Goal: Transaction & Acquisition: Purchase product/service

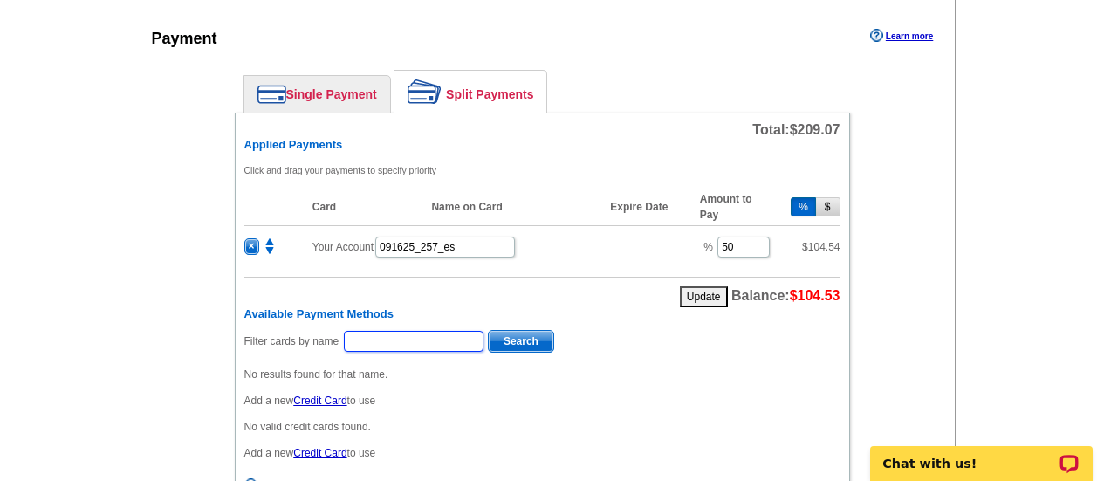
click at [368, 340] on input "text" at bounding box center [414, 341] width 140 height 21
paste input "[PERSON_NAME]"
type input "[PERSON_NAME]"
click at [531, 339] on span "Search" at bounding box center [521, 341] width 65 height 21
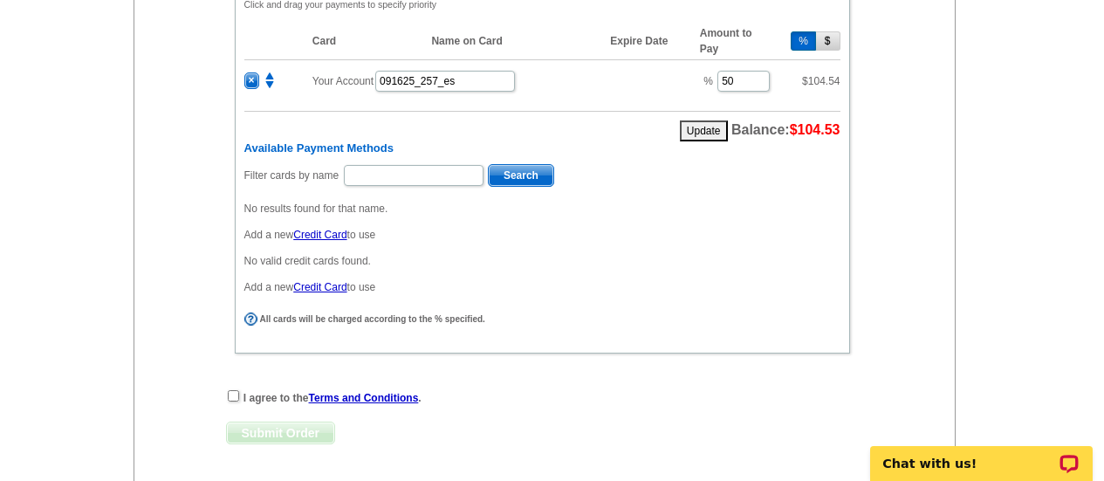
scroll to position [897, 0]
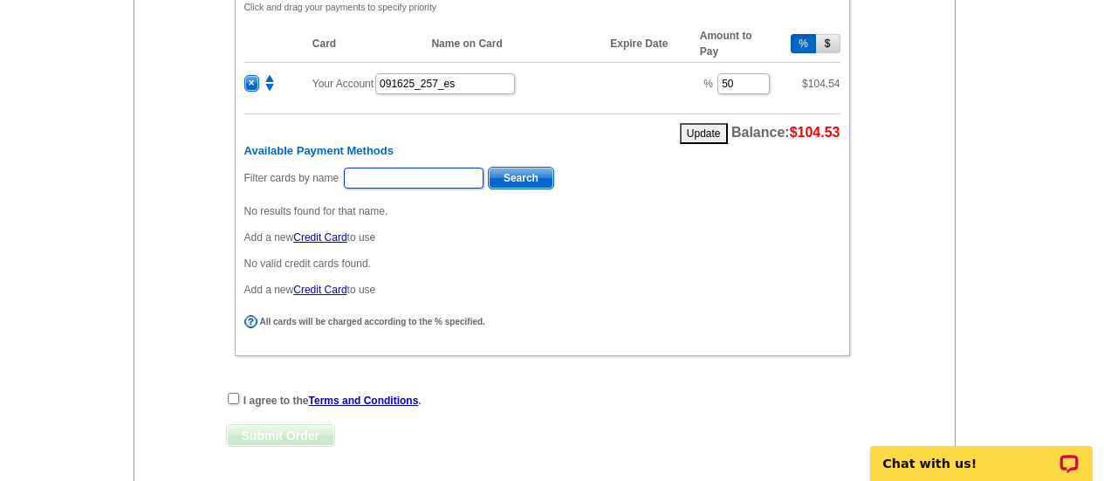
click at [410, 170] on input "text" at bounding box center [414, 178] width 140 height 21
type input "[PERSON_NAME]"
click at [505, 182] on span "Search" at bounding box center [521, 178] width 65 height 21
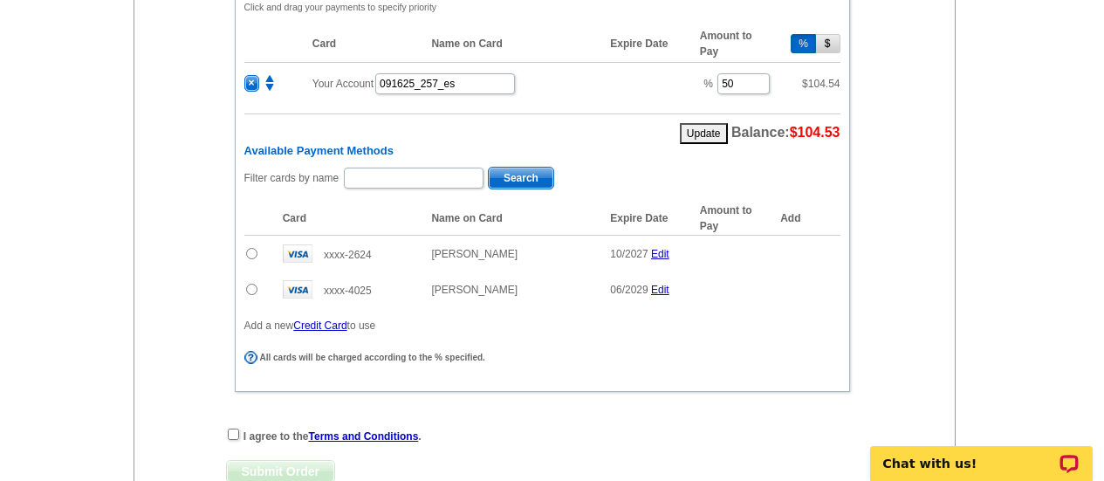
click at [256, 293] on input "radio" at bounding box center [251, 289] width 11 height 11
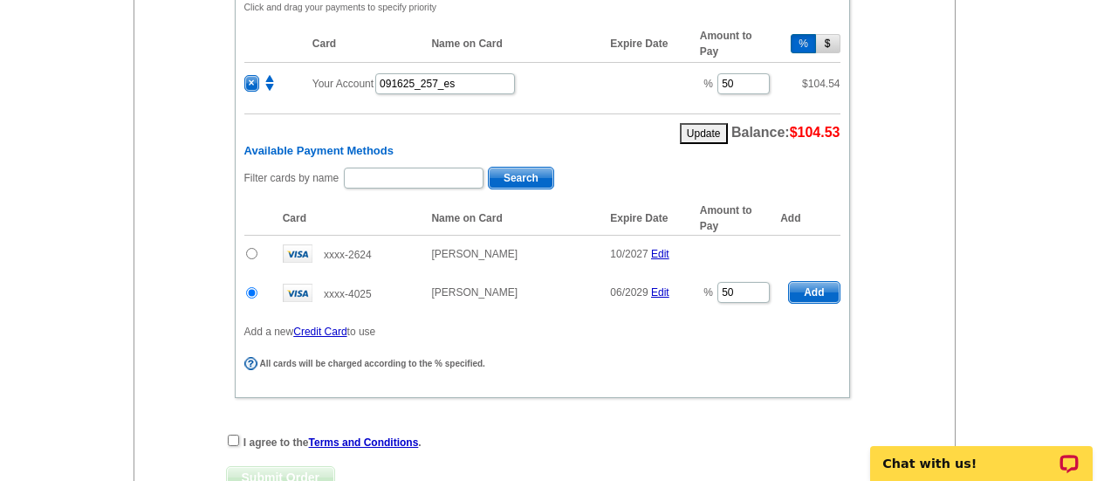
click at [829, 288] on span "Add" at bounding box center [814, 292] width 50 height 21
radio input "false"
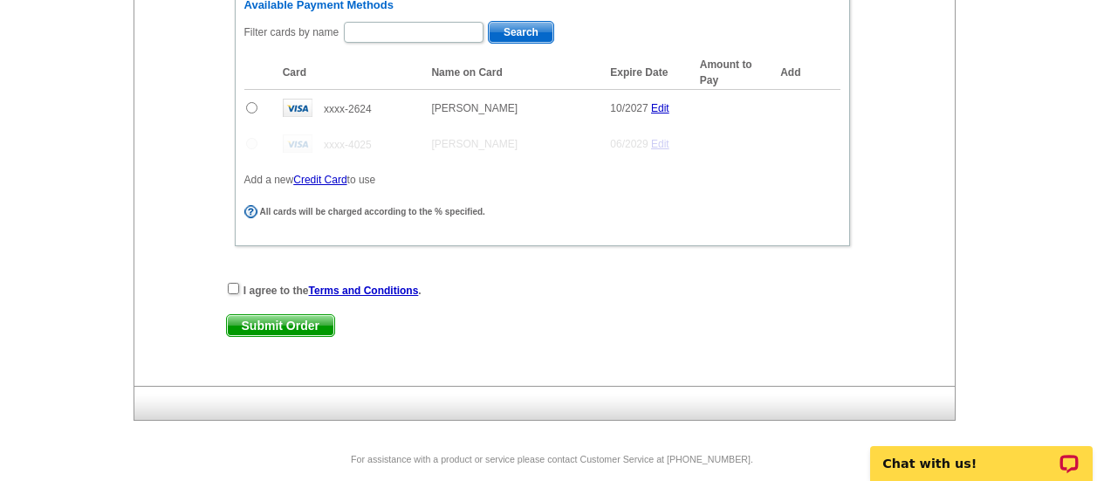
scroll to position [1085, 0]
click at [231, 290] on input "checkbox" at bounding box center [233, 287] width 11 height 11
checkbox input "true"
click at [304, 320] on span "Submit Order" at bounding box center [280, 324] width 107 height 21
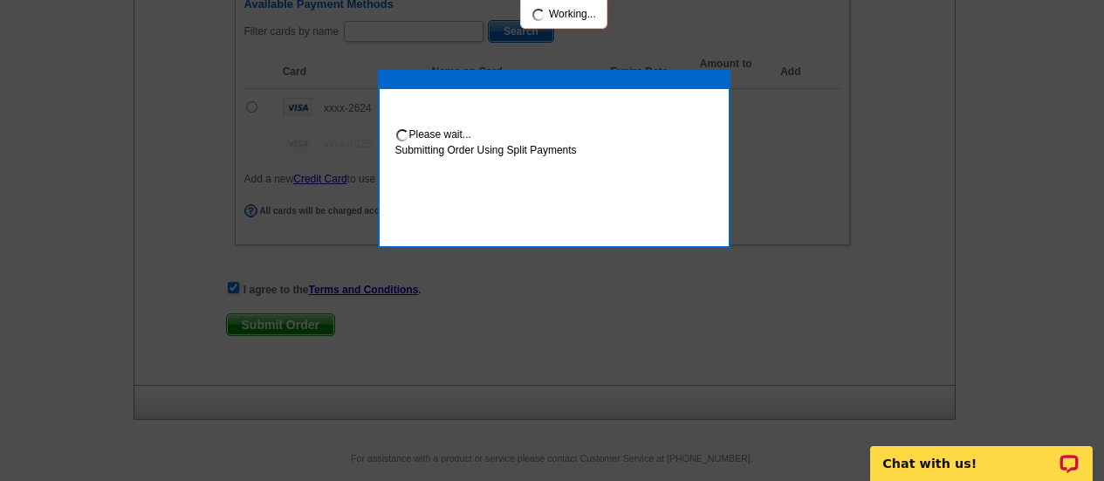
scroll to position [1174, 0]
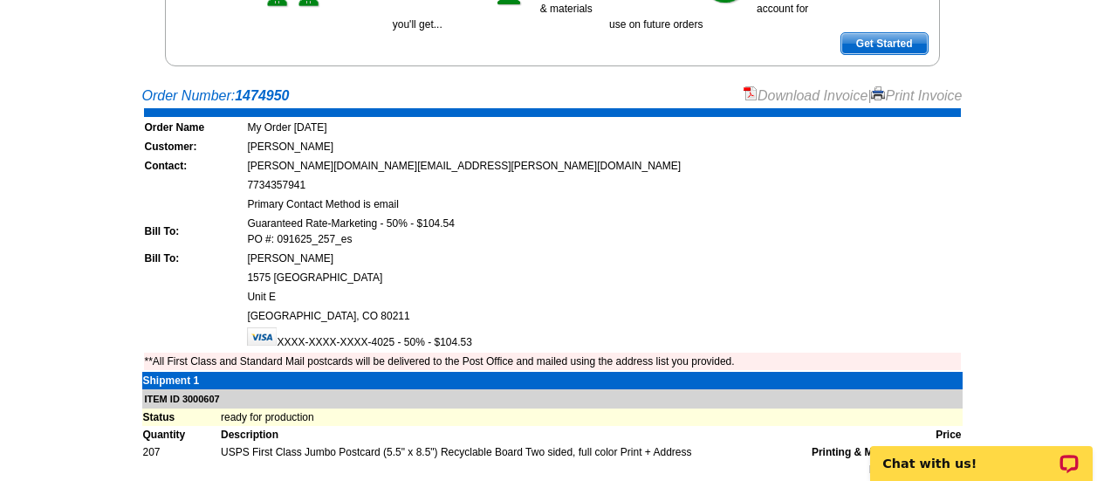
click at [802, 93] on link "Download Invoice" at bounding box center [805, 95] width 124 height 15
